Goal: Information Seeking & Learning: Learn about a topic

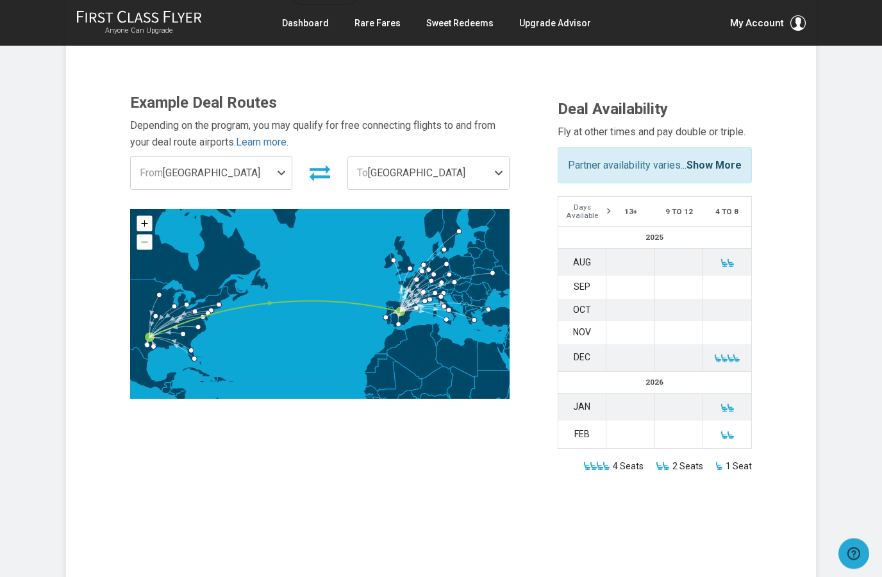
scroll to position [362, 0]
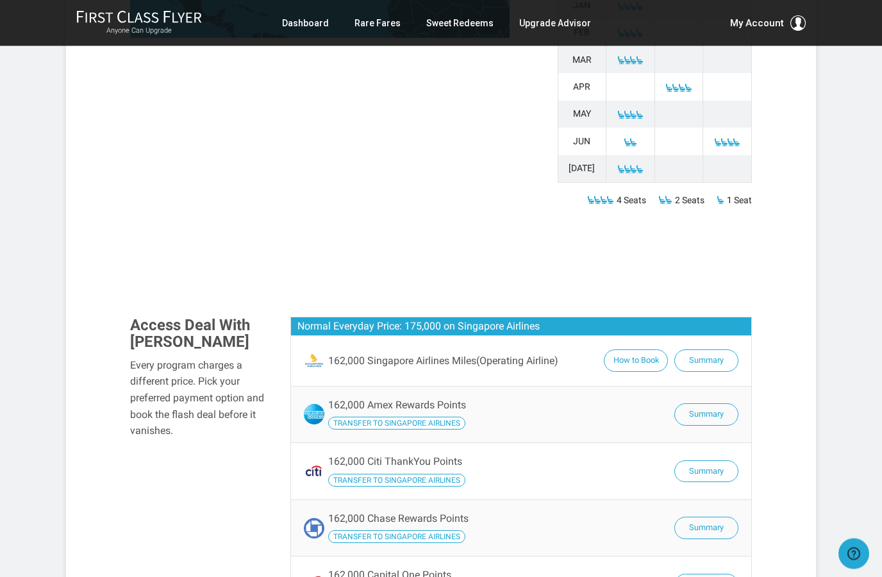
scroll to position [775, 0]
click at [702, 403] on button "Summary" at bounding box center [707, 414] width 64 height 22
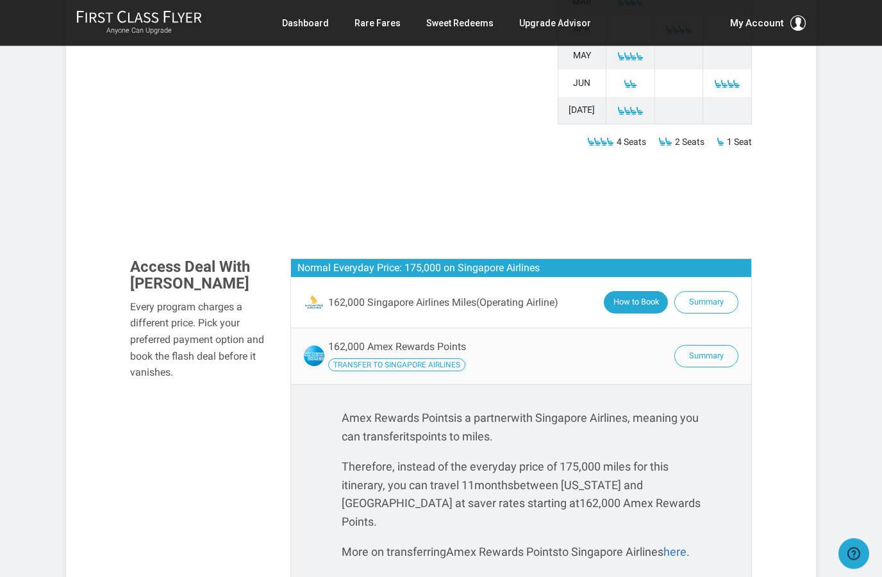
scroll to position [834, 0]
click at [632, 291] on button "How to Book" at bounding box center [636, 302] width 64 height 22
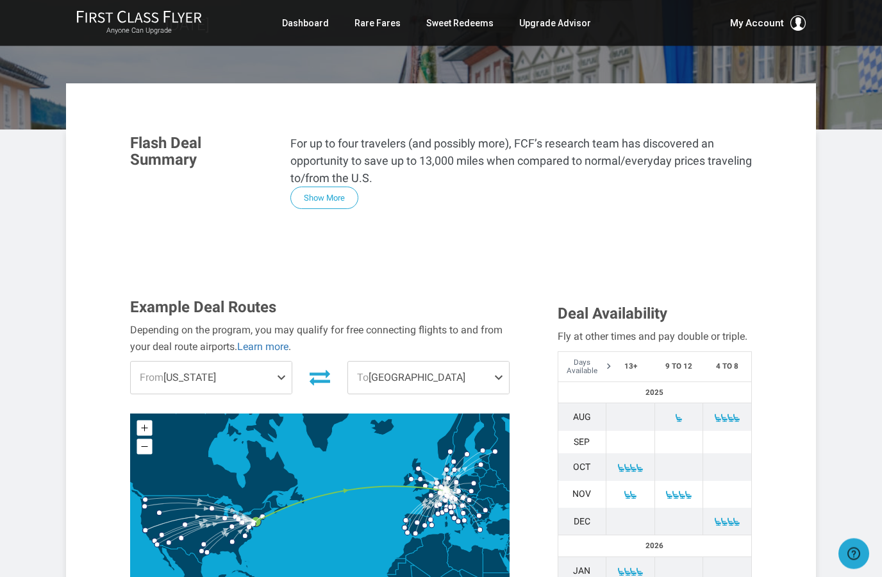
scroll to position [210, 0]
click at [282, 362] on span at bounding box center [283, 378] width 15 height 32
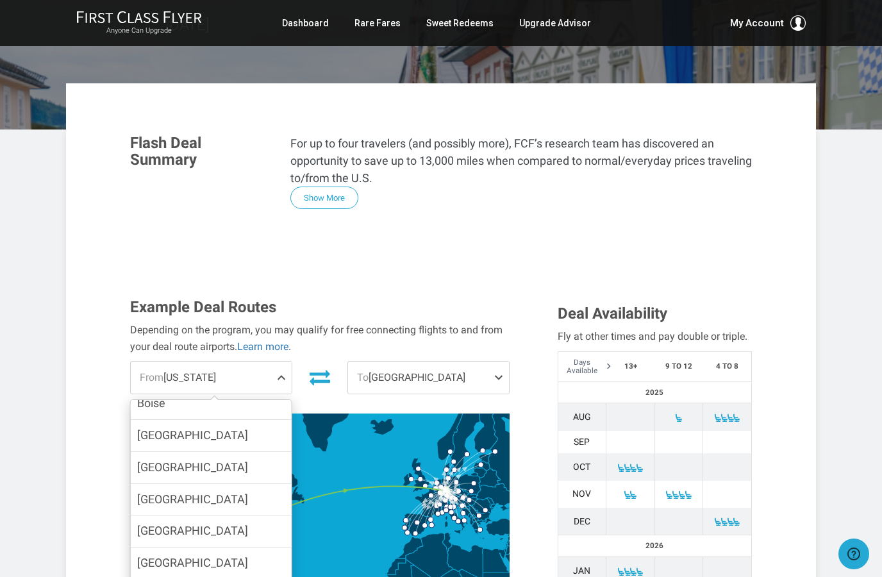
scroll to position [199, 0]
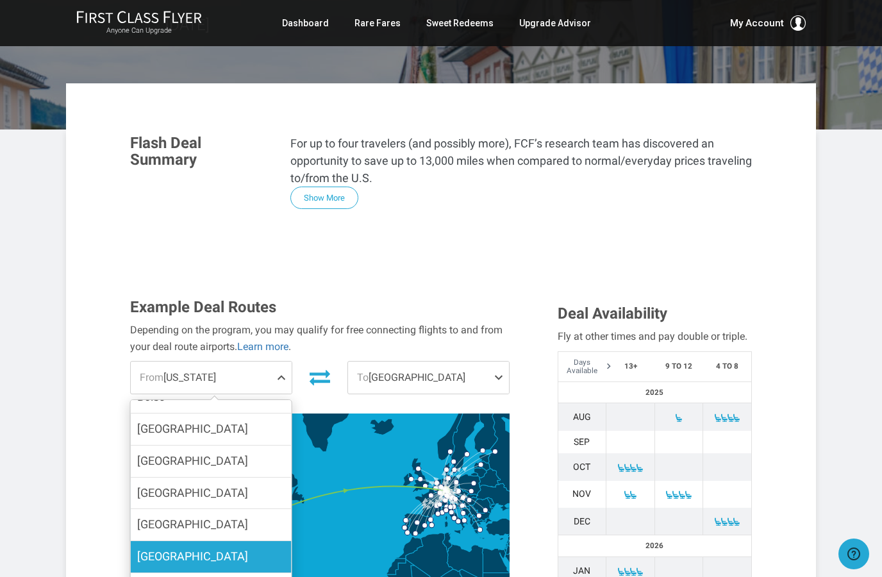
click at [181, 541] on label "Dallas" at bounding box center [211, 556] width 161 height 31
click at [0, 0] on input "Dallas" at bounding box center [0, 0] width 0 height 0
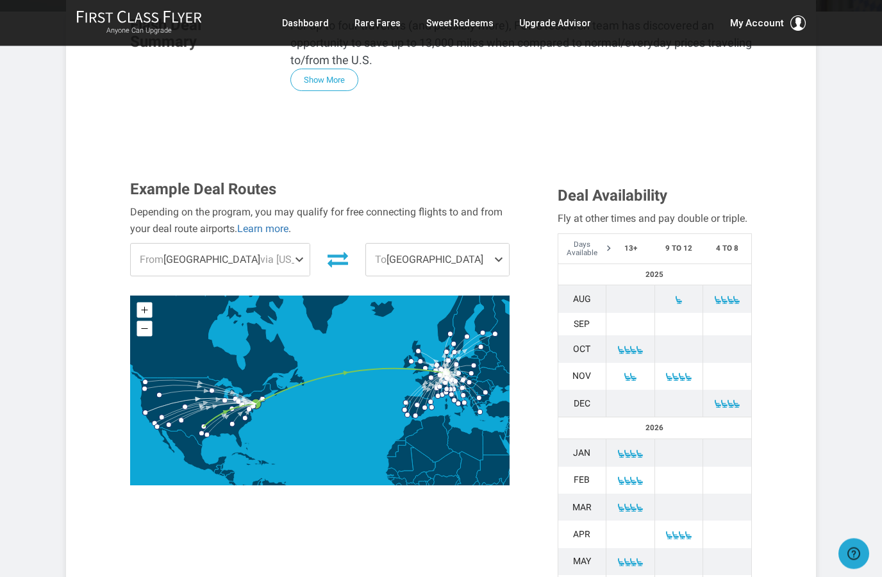
scroll to position [328, 0]
click at [266, 223] on link "Learn more" at bounding box center [262, 229] width 51 height 12
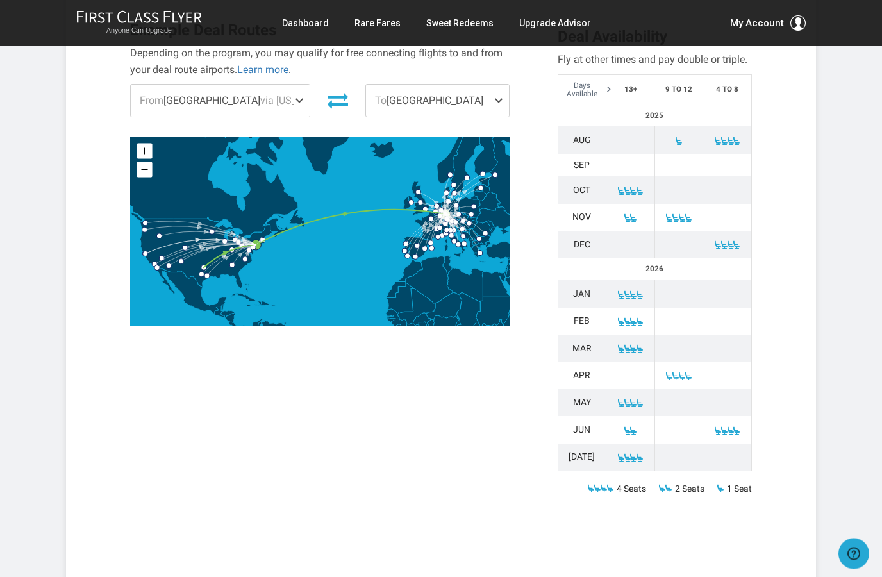
scroll to position [496, 0]
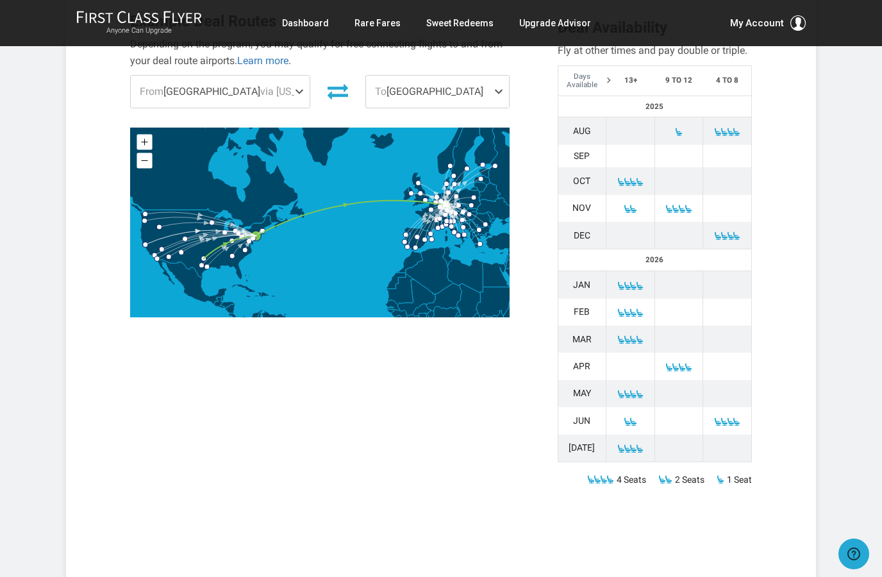
click at [624, 390] on span at bounding box center [627, 394] width 9 height 9
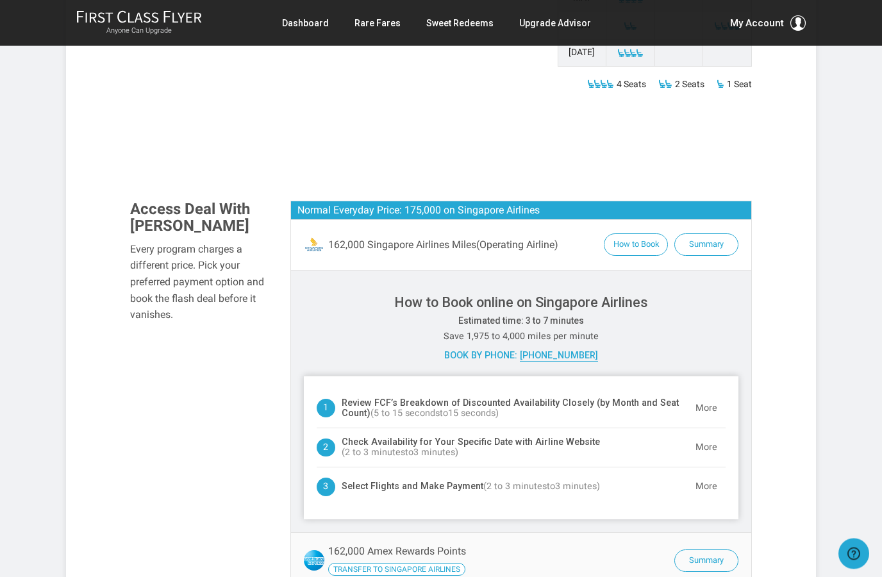
scroll to position [890, 0]
click at [701, 435] on button "More" at bounding box center [706, 448] width 38 height 26
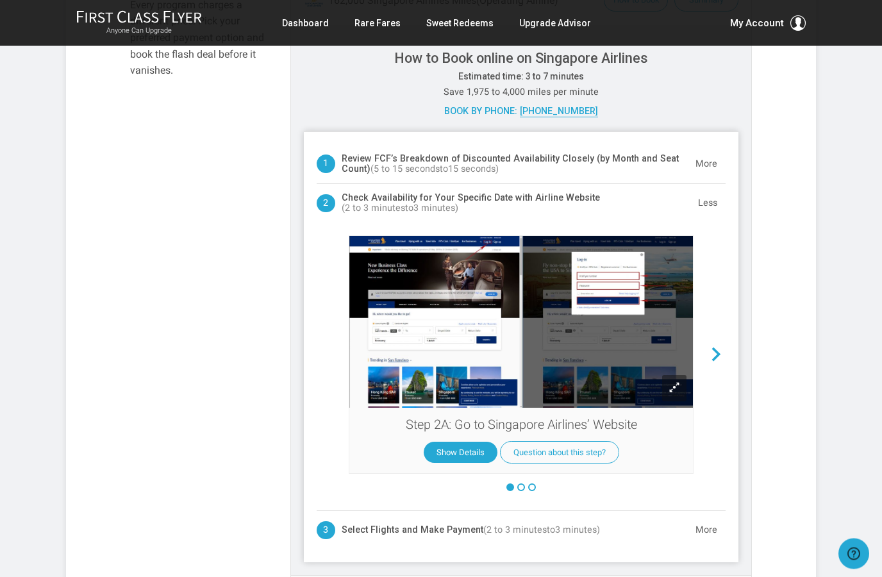
scroll to position [1130, 0]
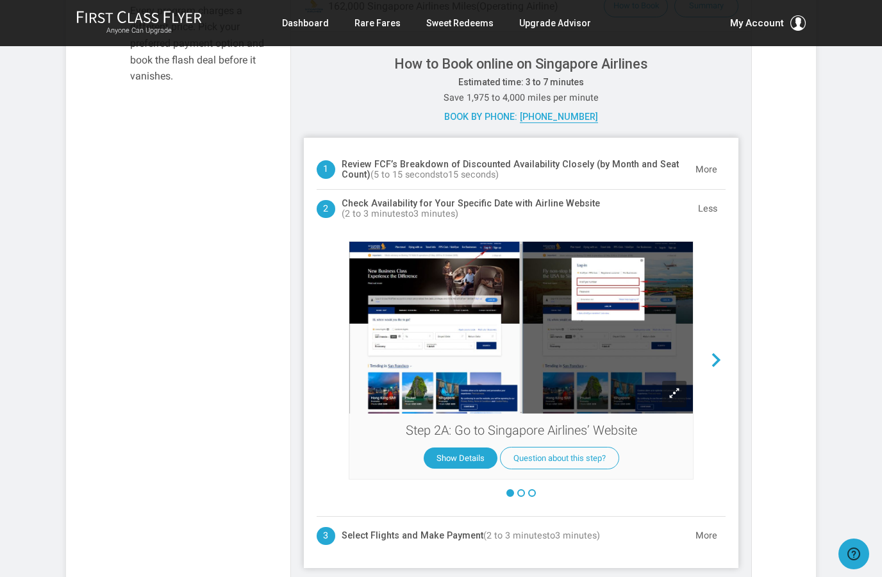
click at [720, 351] on span at bounding box center [716, 360] width 19 height 19
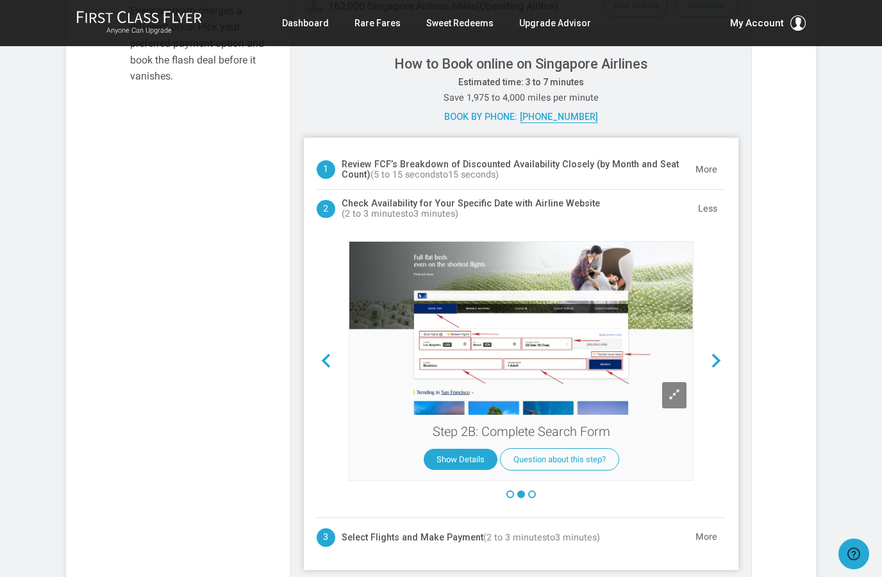
click at [720, 352] on span at bounding box center [716, 361] width 19 height 19
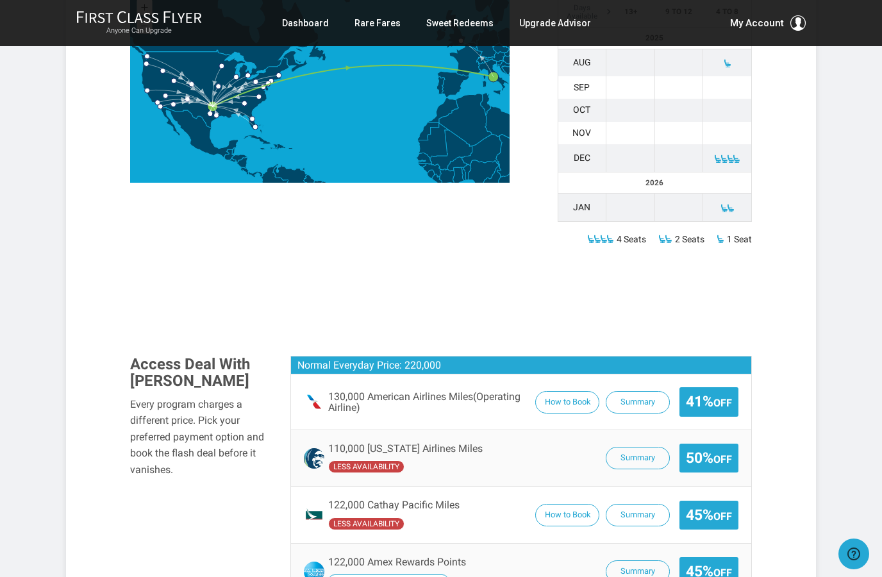
scroll to position [616, 0]
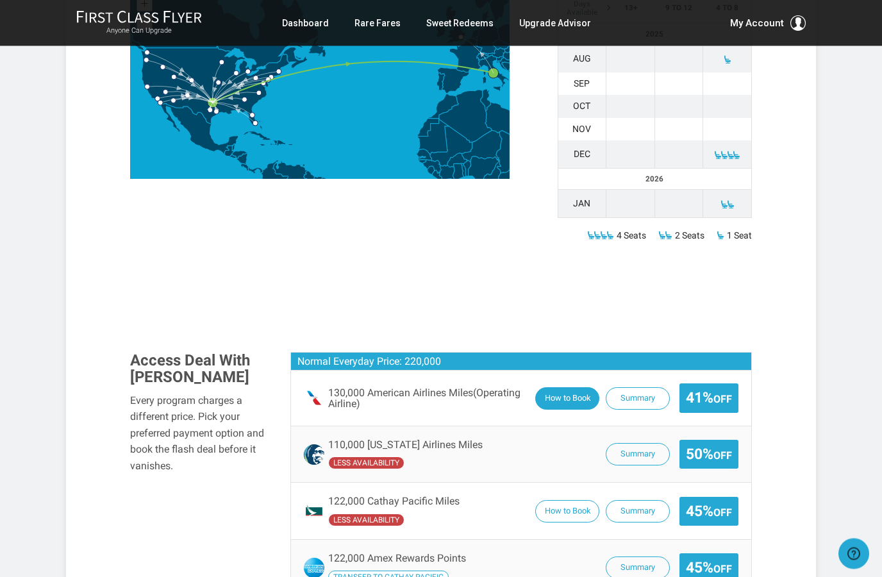
click at [571, 388] on button "How to Book" at bounding box center [567, 399] width 64 height 22
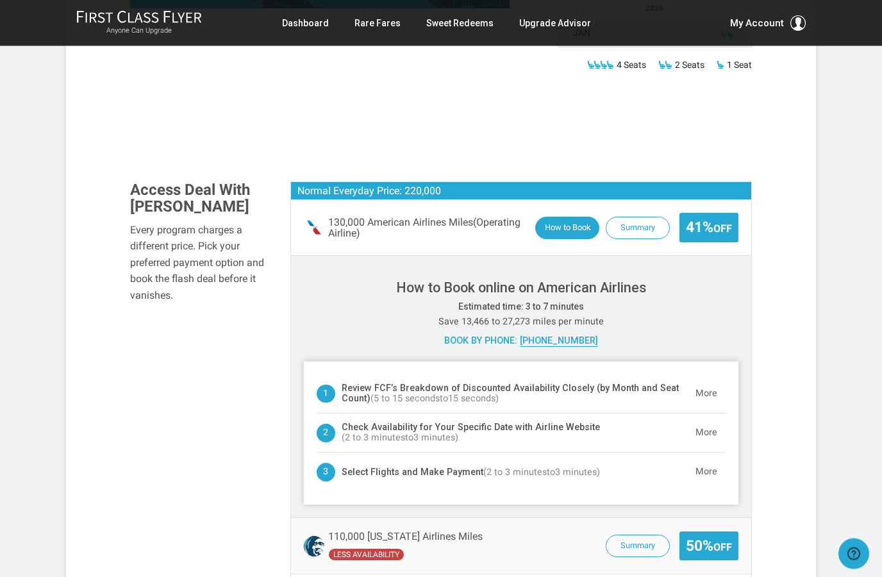
scroll to position [788, 0]
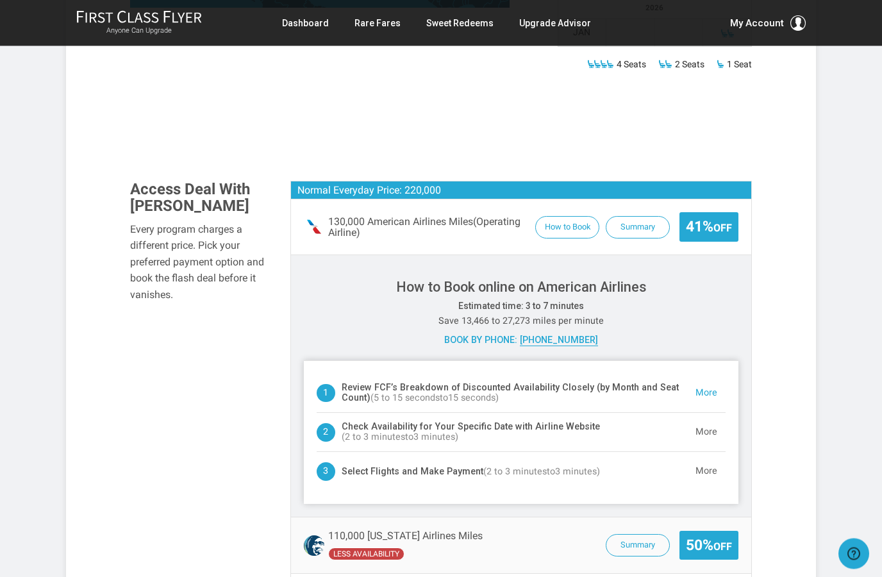
click at [709, 381] on button "More" at bounding box center [706, 394] width 38 height 26
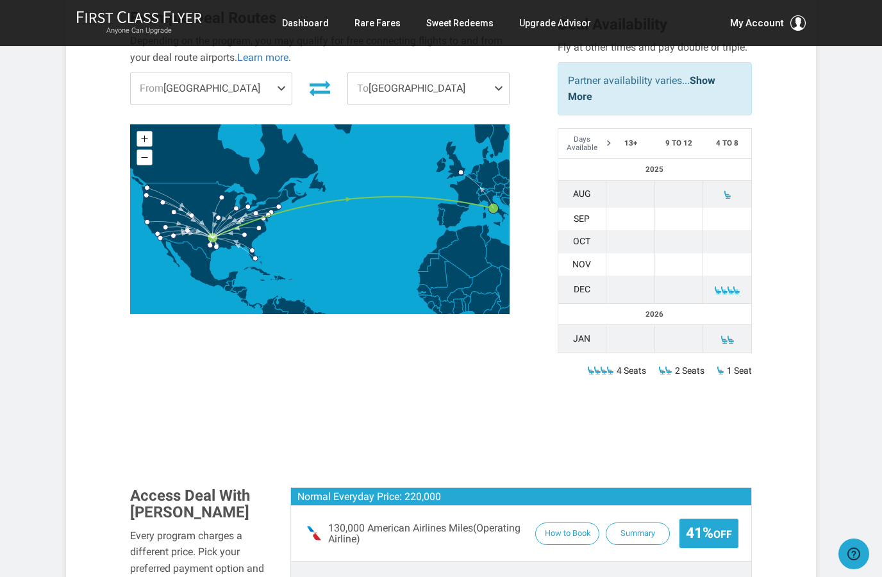
scroll to position [480, 0]
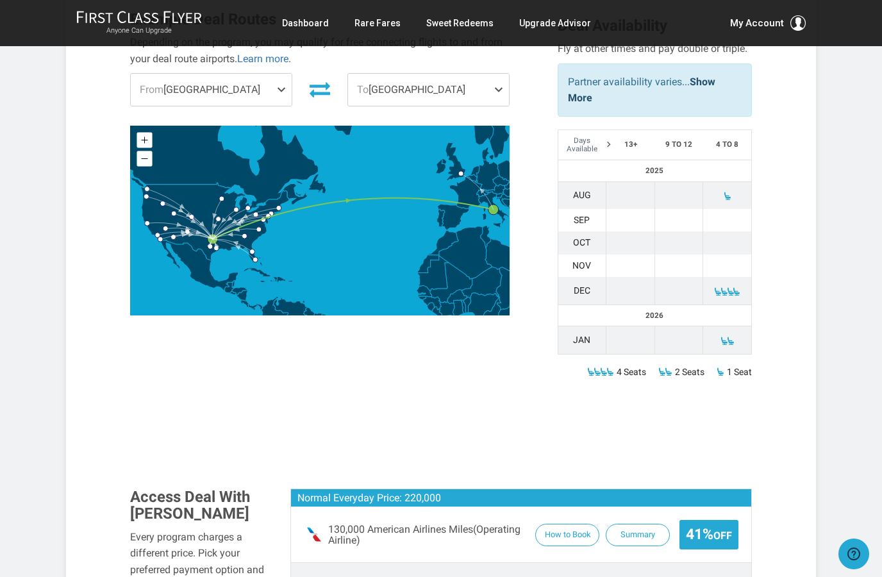
click at [623, 130] on th "13+" at bounding box center [631, 145] width 49 height 30
click at [603, 130] on th "Days Available" at bounding box center [582, 145] width 49 height 30
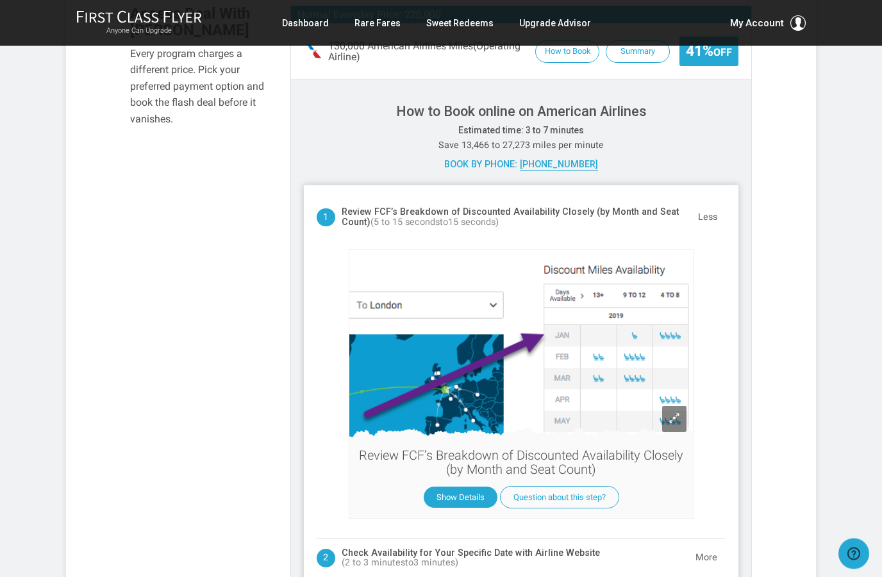
scroll to position [965, 0]
click at [677, 412] on span at bounding box center [675, 418] width 12 height 12
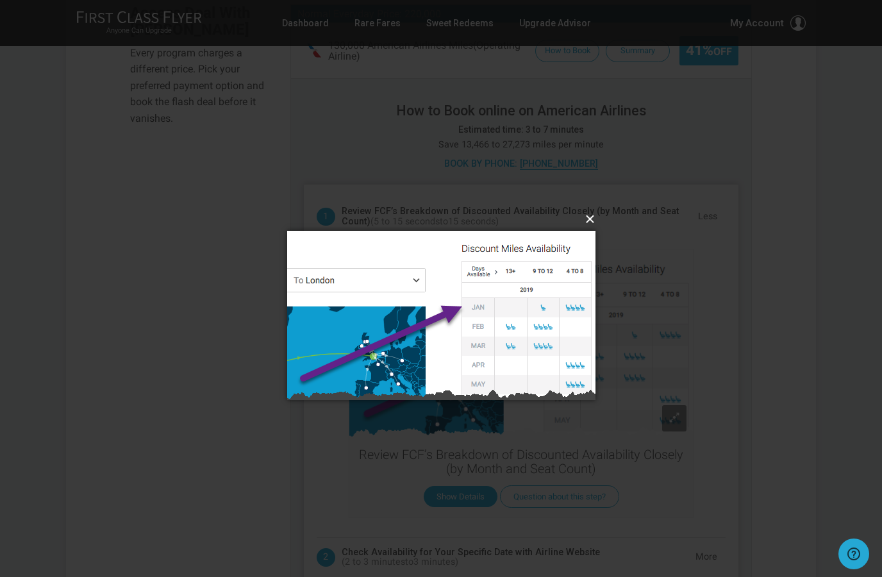
click at [589, 215] on button "×" at bounding box center [445, 219] width 308 height 28
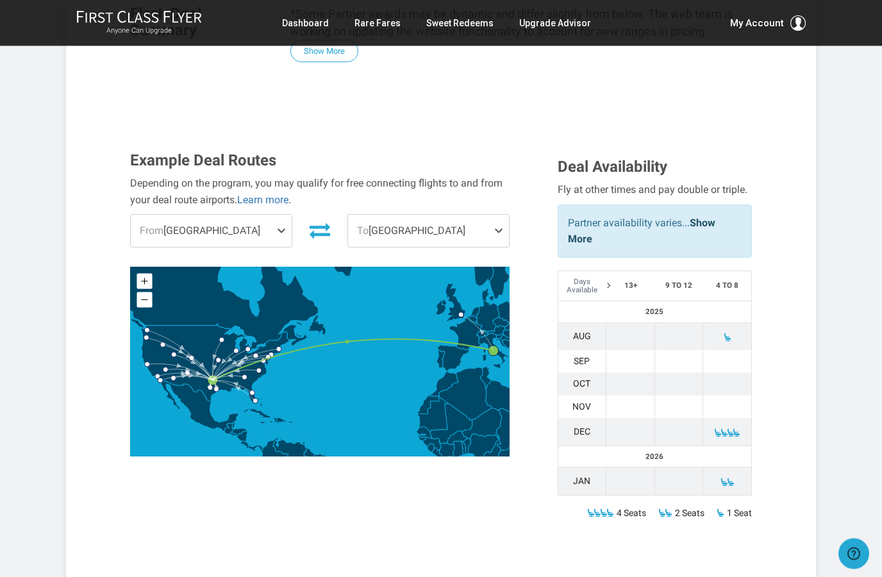
scroll to position [393, 0]
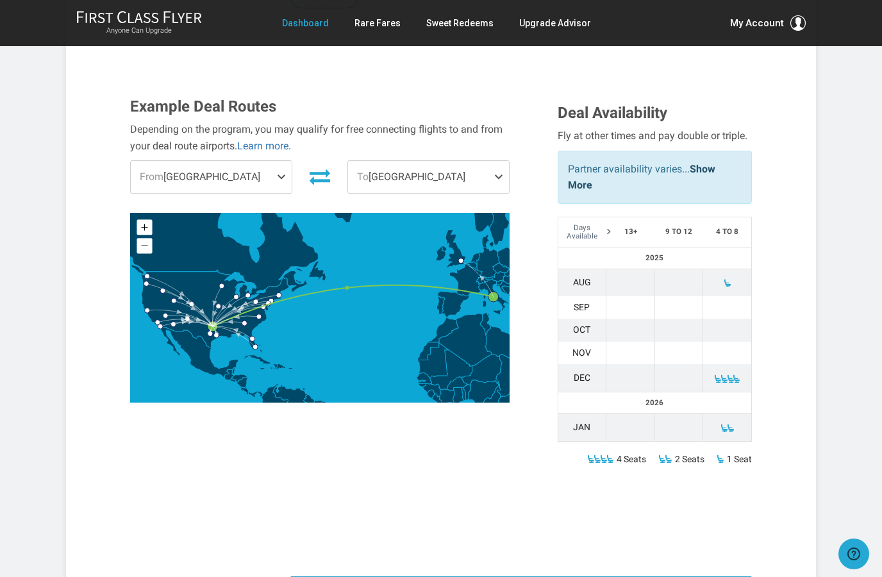
click at [317, 23] on link "Dashboard" at bounding box center [305, 23] width 47 height 23
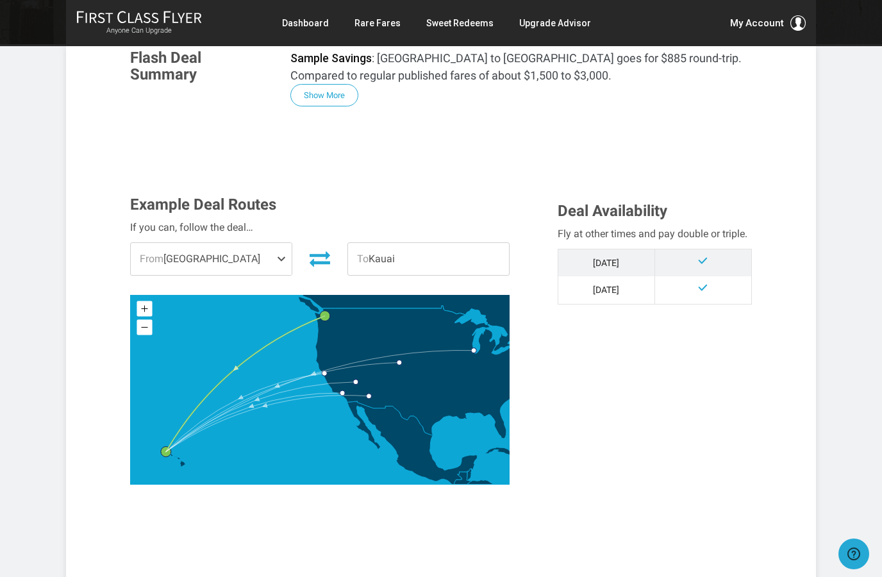
click at [287, 263] on span at bounding box center [283, 259] width 15 height 32
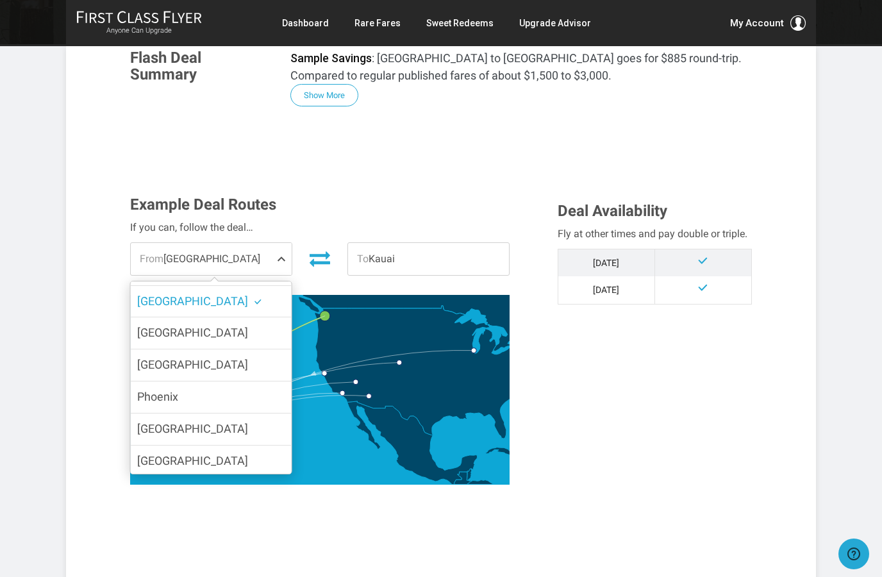
scroll to position [27, 0]
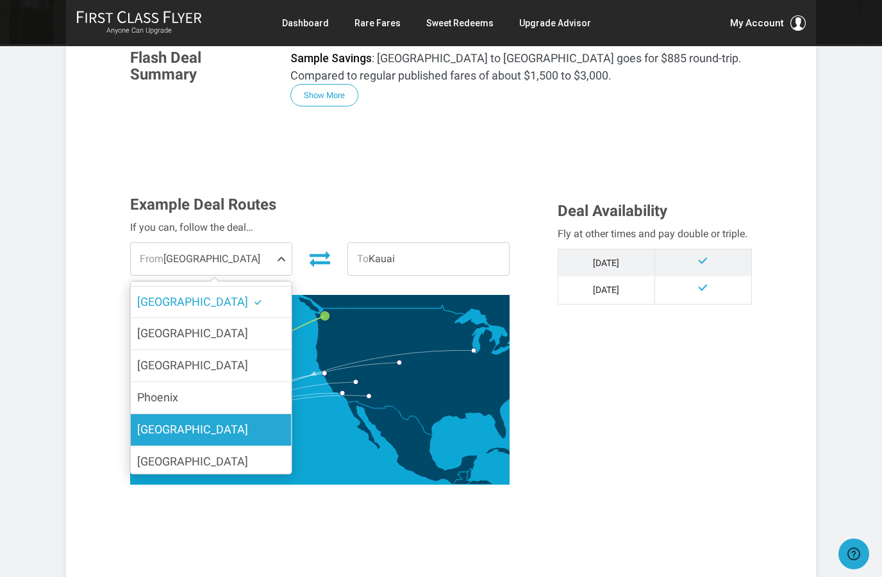
click at [214, 425] on label "Denver" at bounding box center [211, 429] width 161 height 31
click at [0, 0] on input "Denver" at bounding box center [0, 0] width 0 height 0
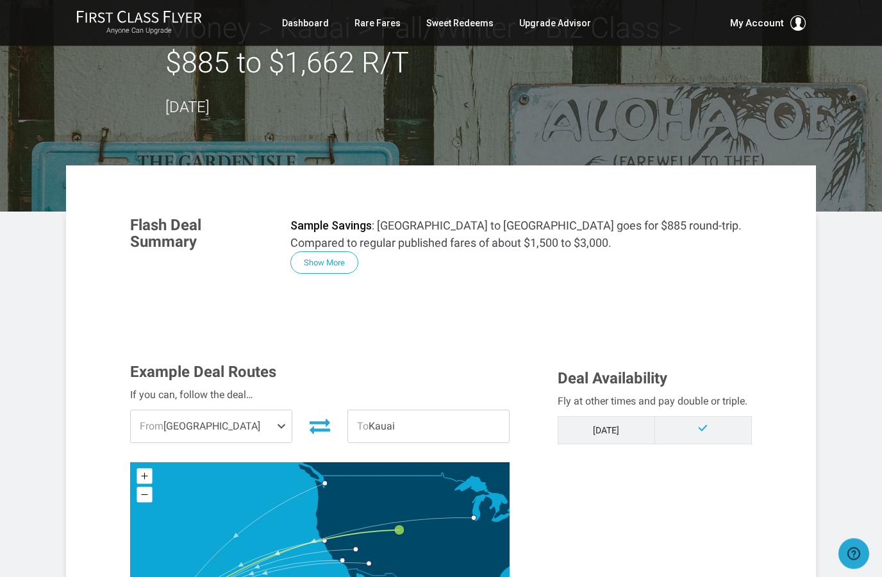
scroll to position [0, 0]
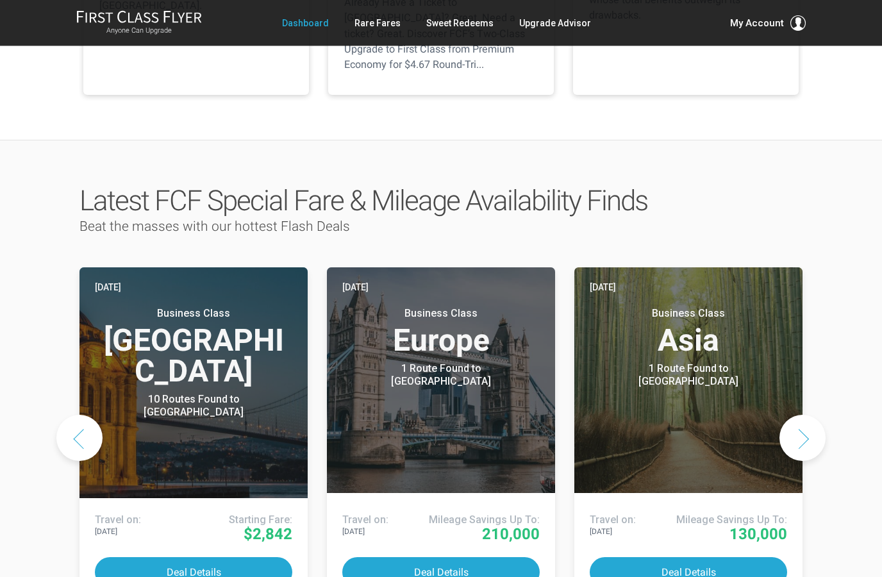
scroll to position [524, 0]
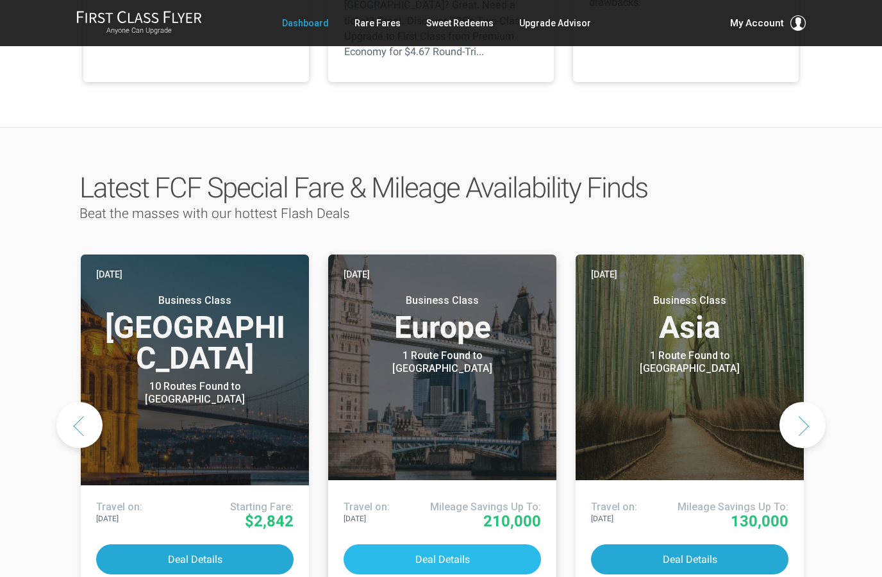
click at [468, 544] on button "Deal Details" at bounding box center [443, 559] width 198 height 30
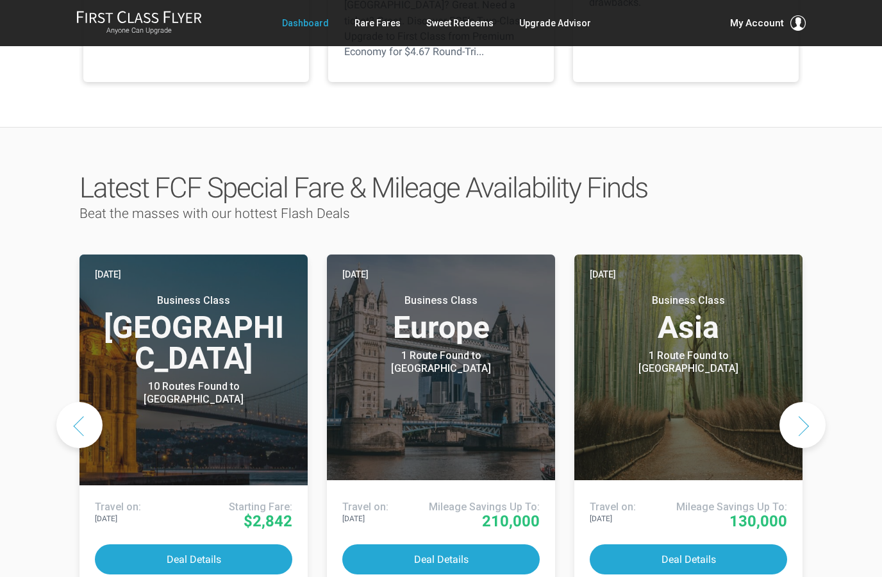
click at [795, 402] on button "Next slide" at bounding box center [803, 425] width 46 height 46
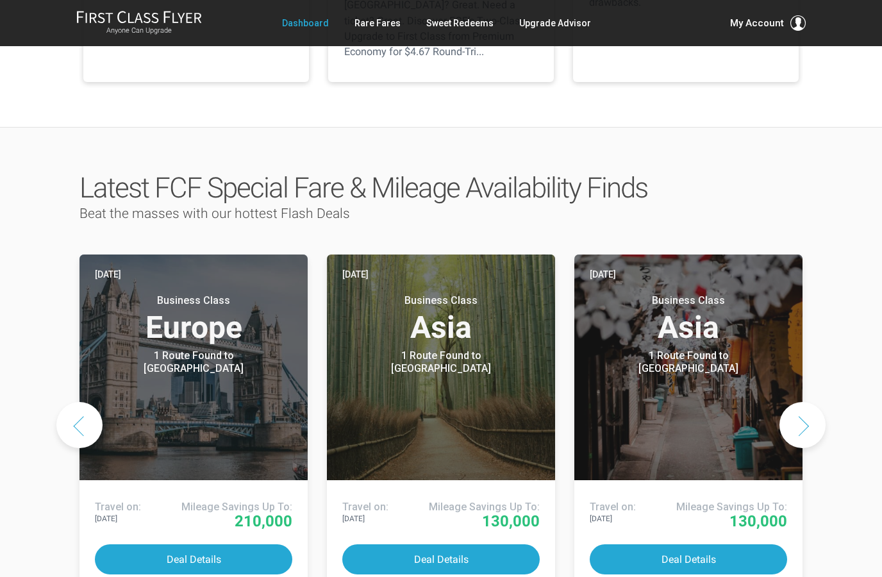
click at [809, 402] on button "Next slide" at bounding box center [803, 425] width 46 height 46
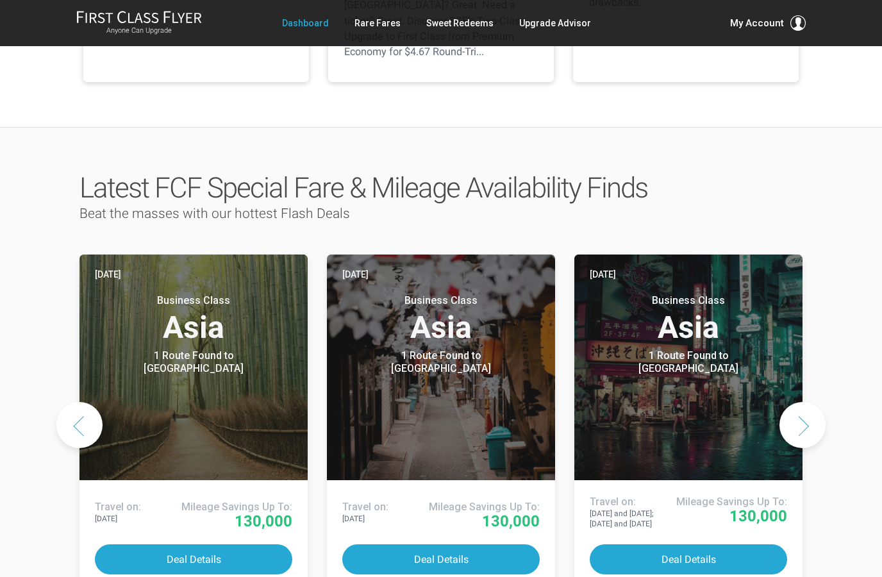
click at [811, 402] on button "Next slide" at bounding box center [803, 425] width 46 height 46
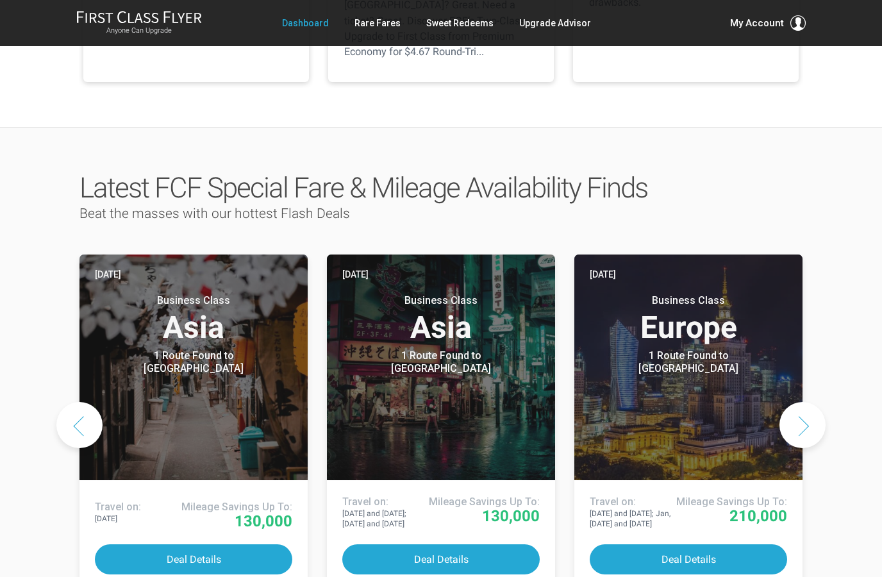
click at [805, 402] on button "Next slide" at bounding box center [803, 425] width 46 height 46
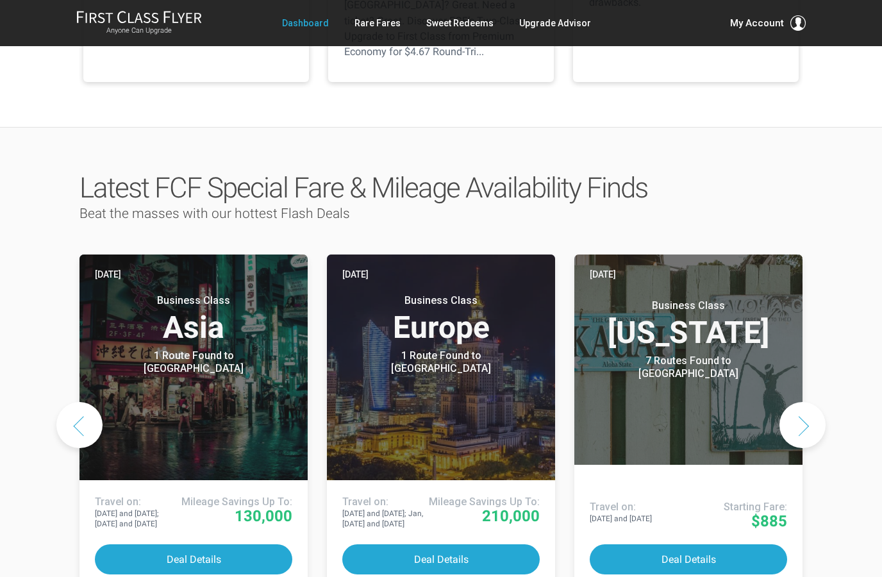
click at [805, 402] on button "Next slide" at bounding box center [803, 425] width 46 height 46
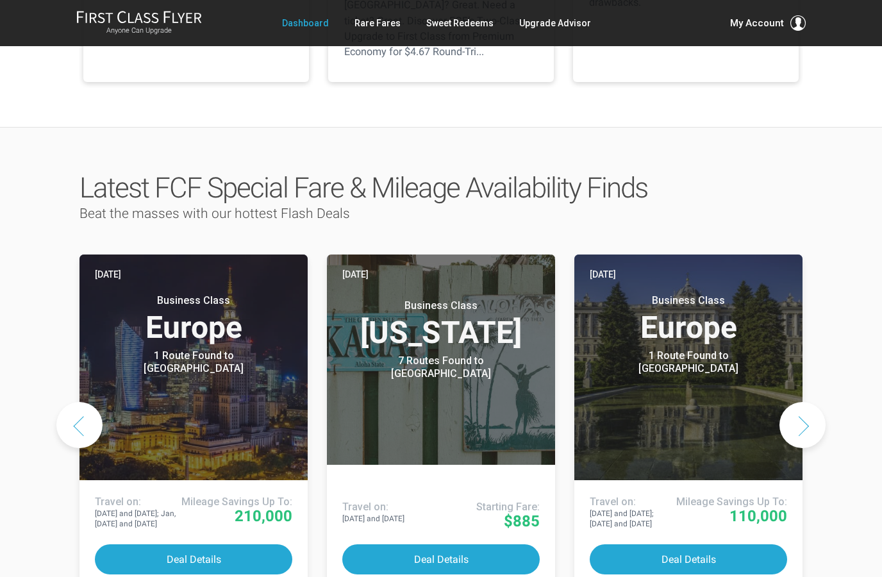
click at [807, 402] on button "Next slide" at bounding box center [803, 425] width 46 height 46
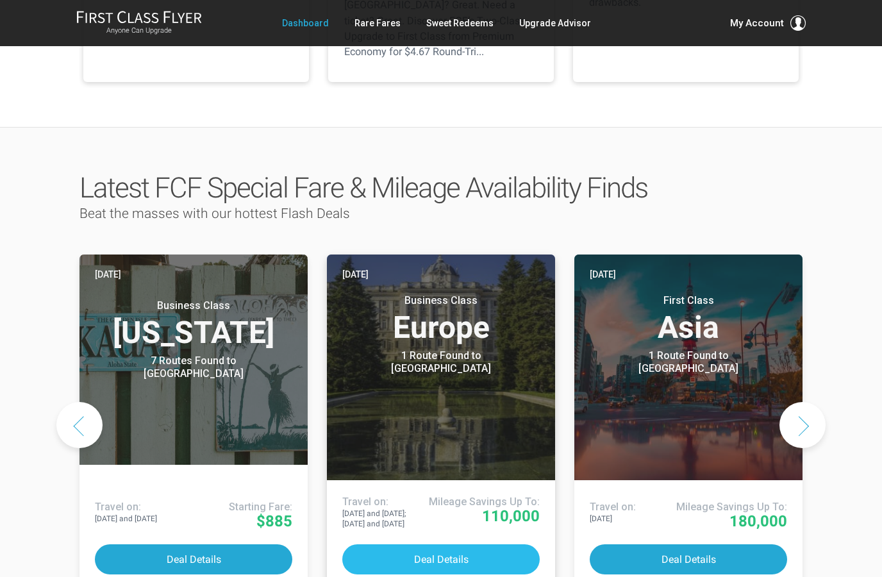
click at [466, 544] on button "Deal Details" at bounding box center [441, 559] width 198 height 30
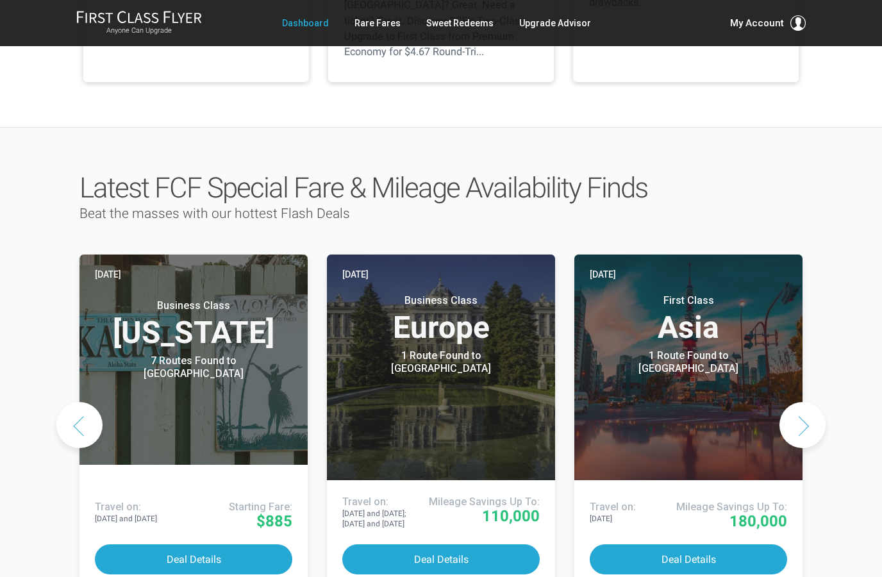
click at [793, 402] on button "Next slide" at bounding box center [803, 425] width 46 height 46
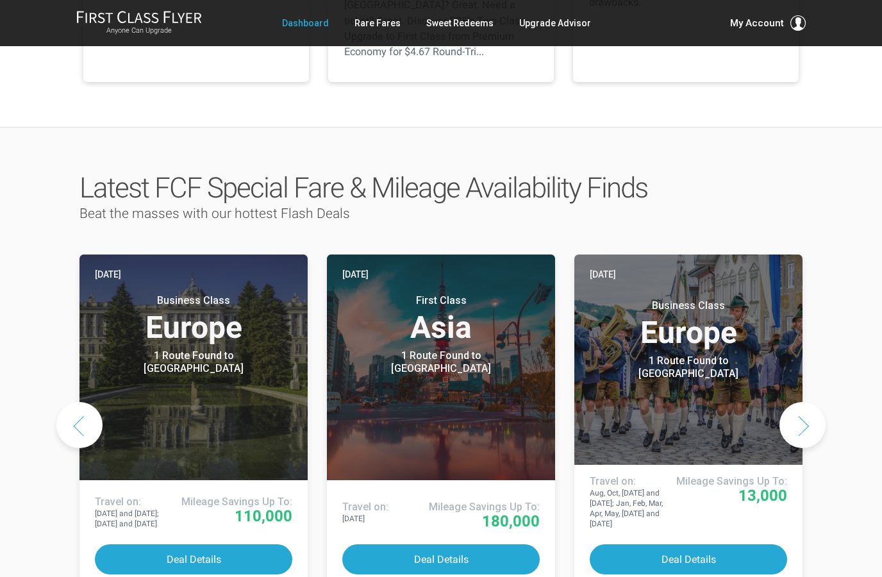
click at [802, 402] on button "Next slide" at bounding box center [803, 425] width 46 height 46
click at [800, 402] on button "Next slide" at bounding box center [803, 425] width 46 height 46
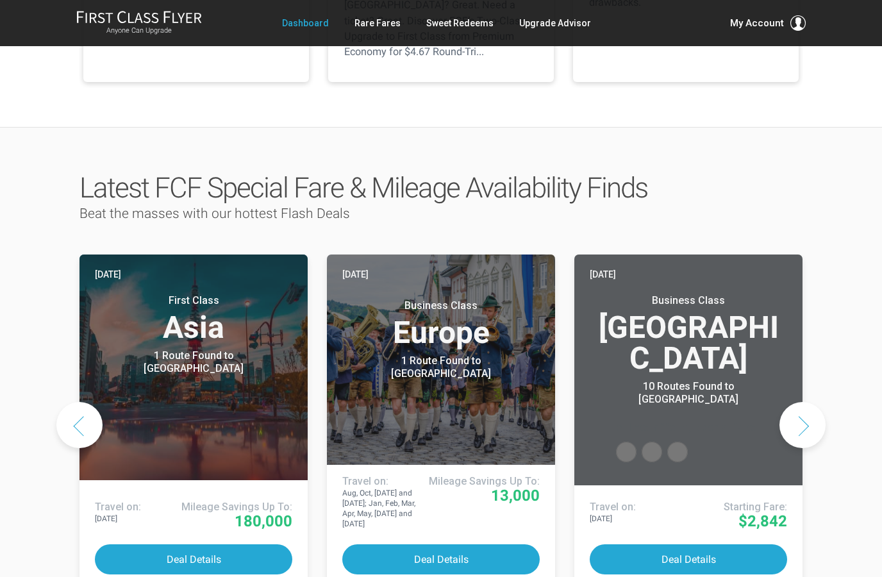
click at [797, 402] on button "Next slide" at bounding box center [803, 425] width 46 height 46
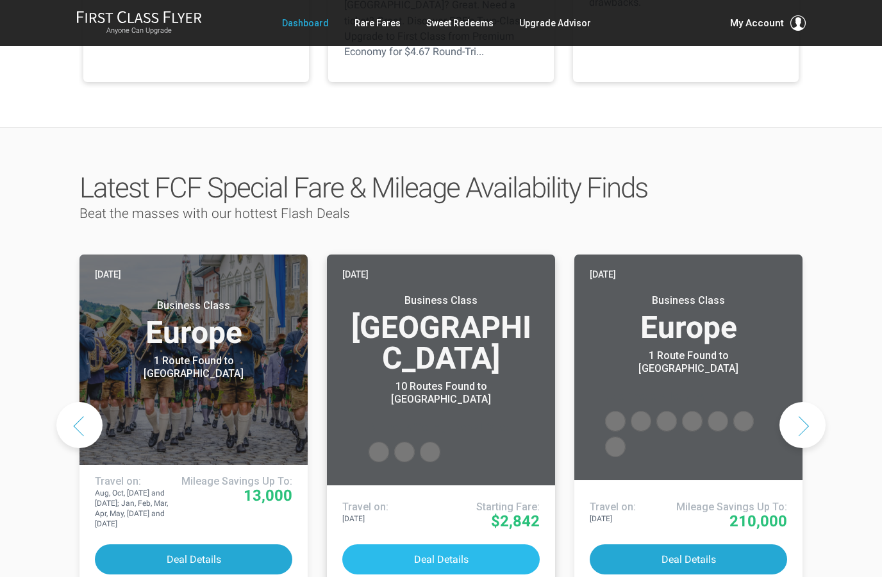
click at [451, 544] on button "Deal Details" at bounding box center [441, 559] width 198 height 30
click at [807, 402] on button "Next slide" at bounding box center [803, 425] width 46 height 46
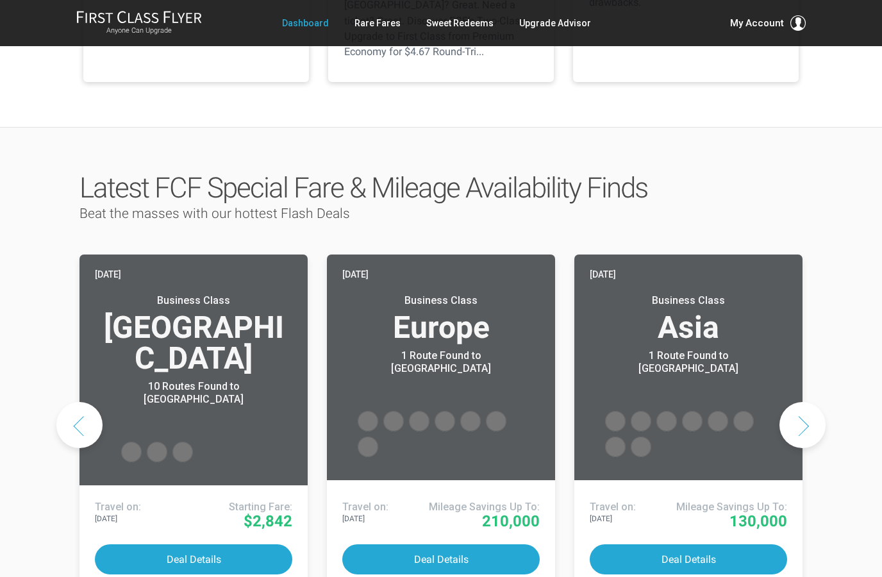
click at [804, 402] on button "Next slide" at bounding box center [803, 425] width 46 height 46
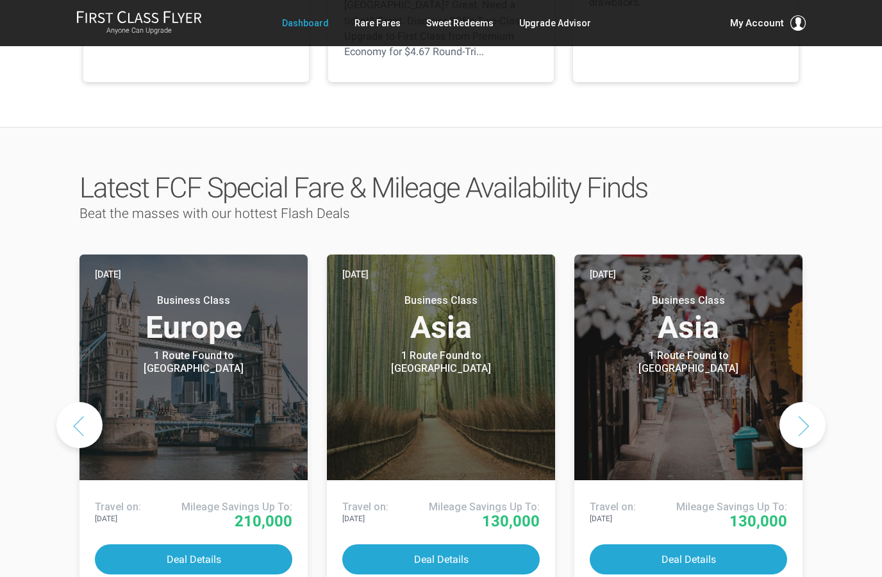
click at [802, 402] on button "Next slide" at bounding box center [803, 425] width 46 height 46
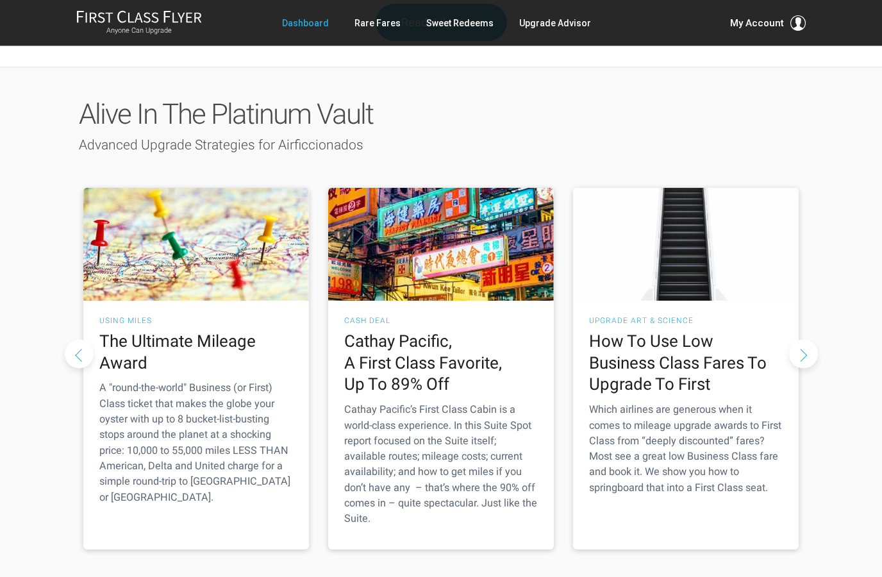
scroll to position [1742, 0]
click at [805, 340] on button "Next slide" at bounding box center [803, 354] width 29 height 29
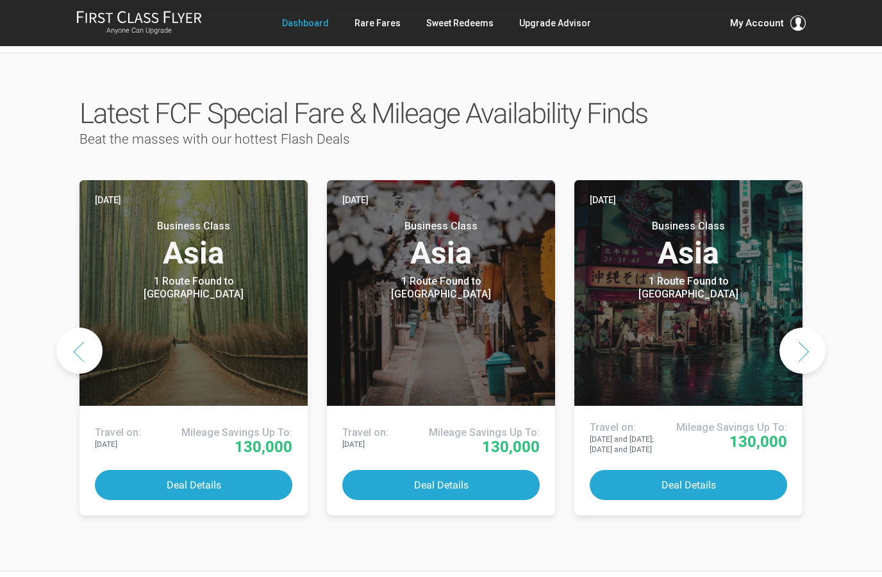
scroll to position [594, 0]
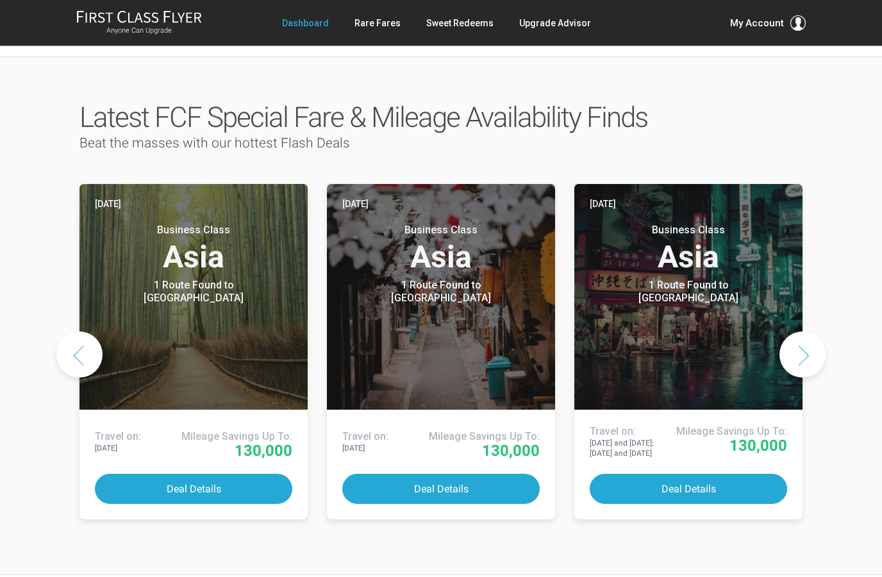
click at [813, 332] on button "Next slide" at bounding box center [803, 355] width 46 height 46
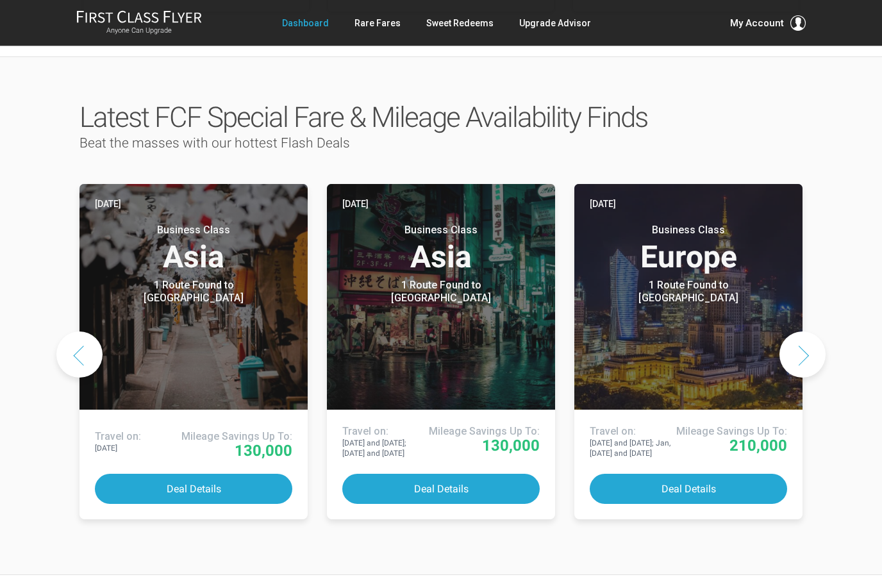
click at [805, 332] on button "Next slide" at bounding box center [803, 355] width 46 height 46
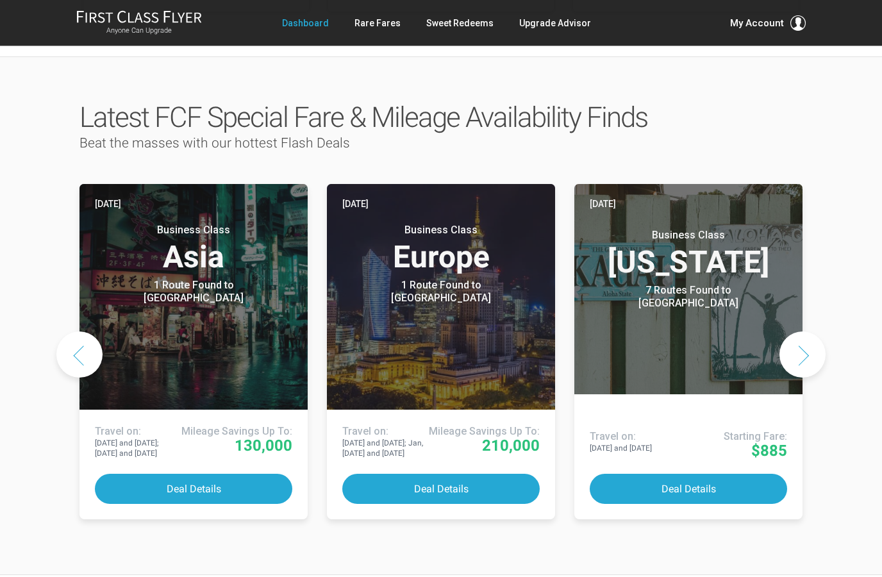
scroll to position [594, 0]
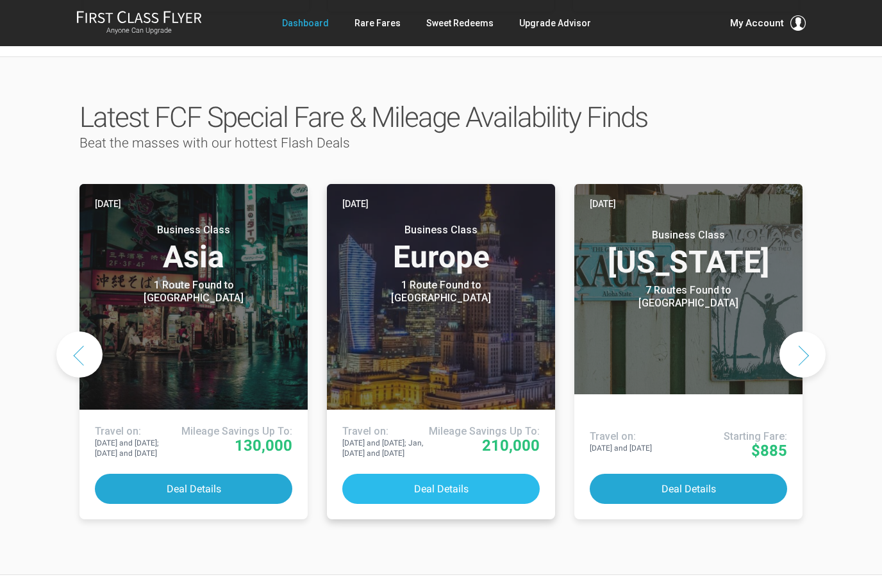
click at [446, 474] on button "Deal Details" at bounding box center [441, 489] width 198 height 30
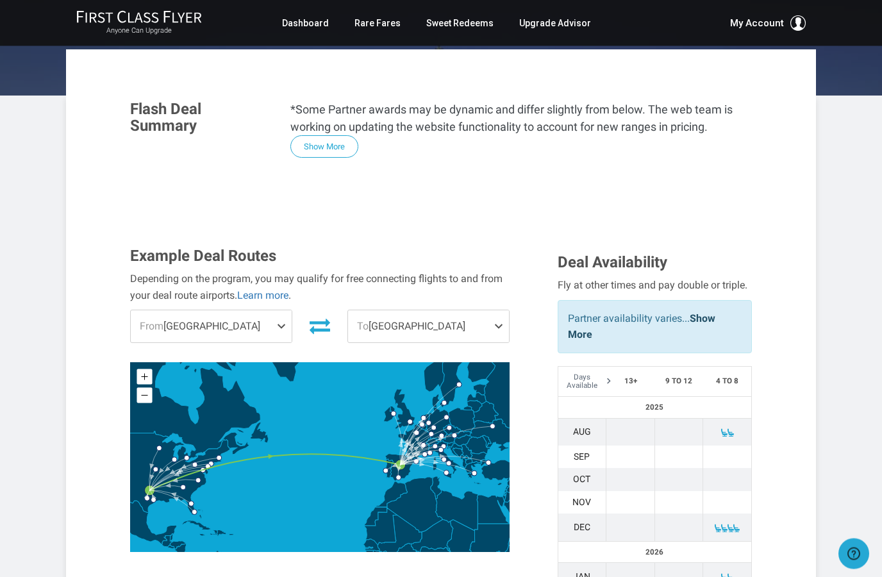
scroll to position [209, 0]
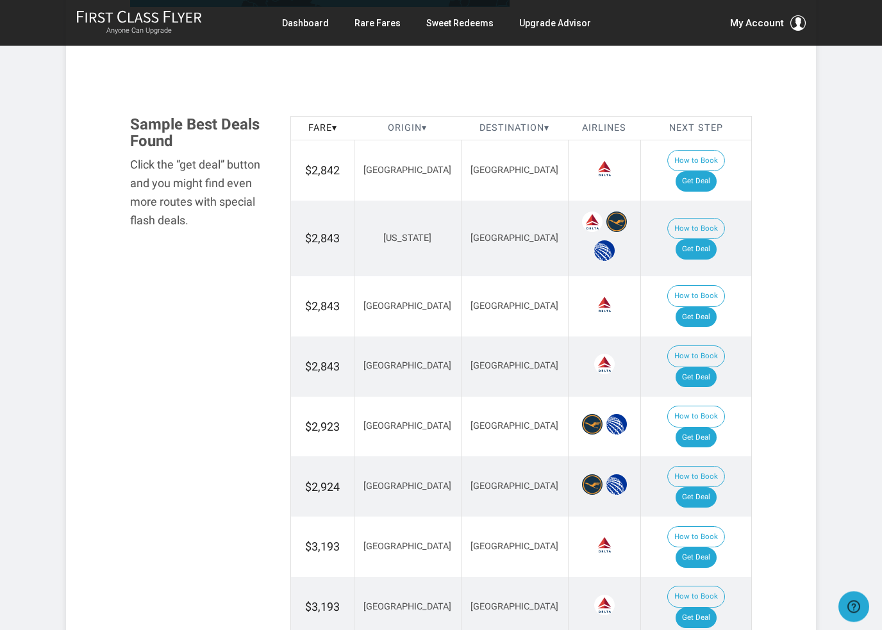
scroll to position [704, 0]
click at [712, 427] on link "Get Deal" at bounding box center [696, 437] width 41 height 21
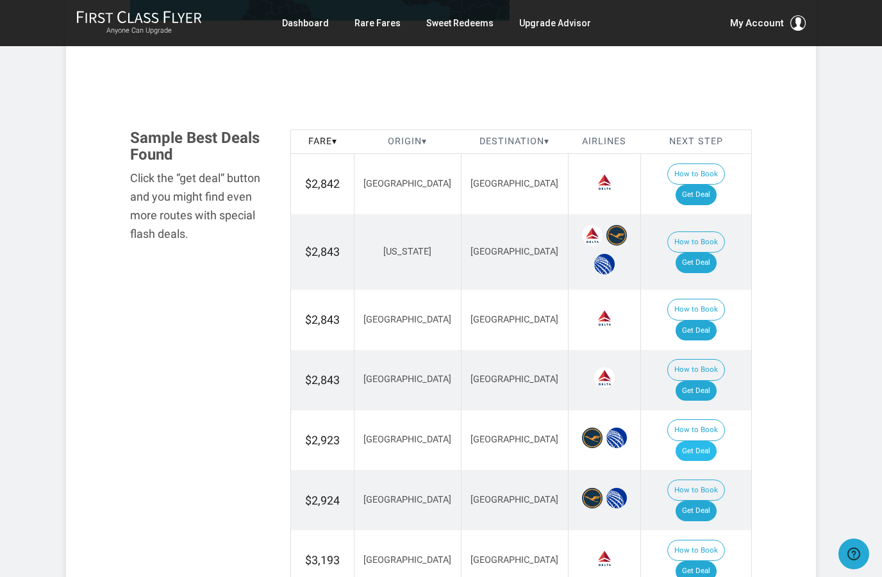
scroll to position [689, 0]
click at [708, 185] on link "Get Deal" at bounding box center [696, 195] width 41 height 21
click at [711, 253] on link "Get Deal" at bounding box center [696, 263] width 41 height 21
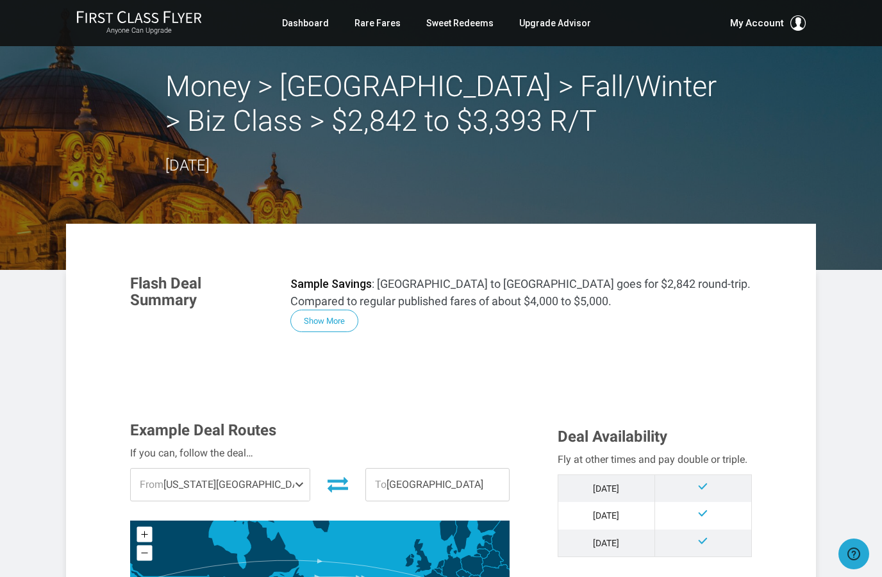
scroll to position [15, 0]
